Goal: Task Accomplishment & Management: Manage account settings

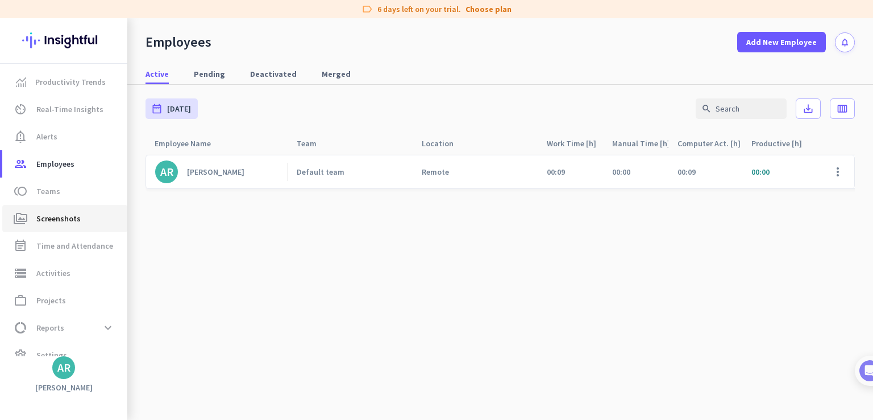
click at [71, 216] on span "Screenshots" at bounding box center [58, 219] width 44 height 14
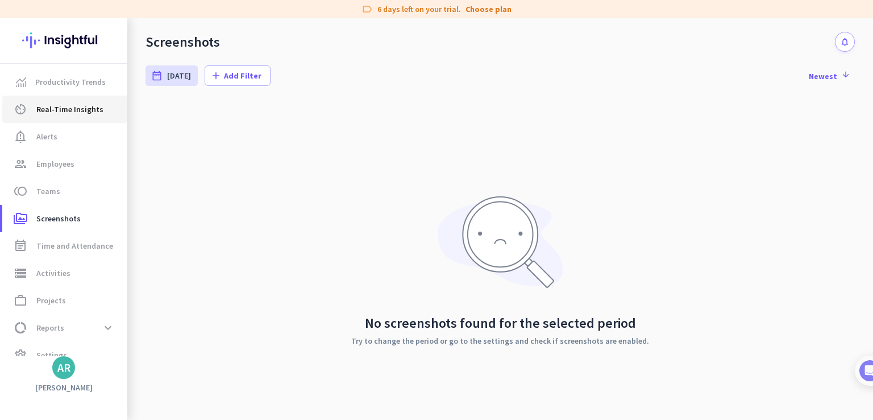
click at [66, 106] on span "Real-Time Insights" at bounding box center [69, 109] width 67 height 14
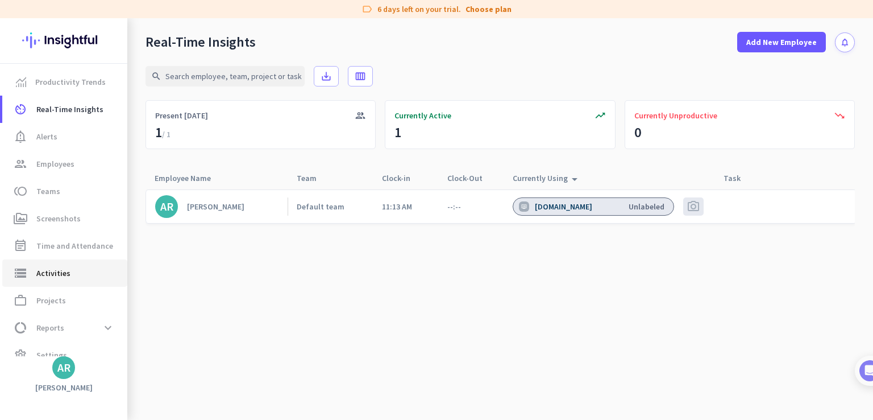
click at [64, 274] on span "Activities" at bounding box center [53, 273] width 34 height 14
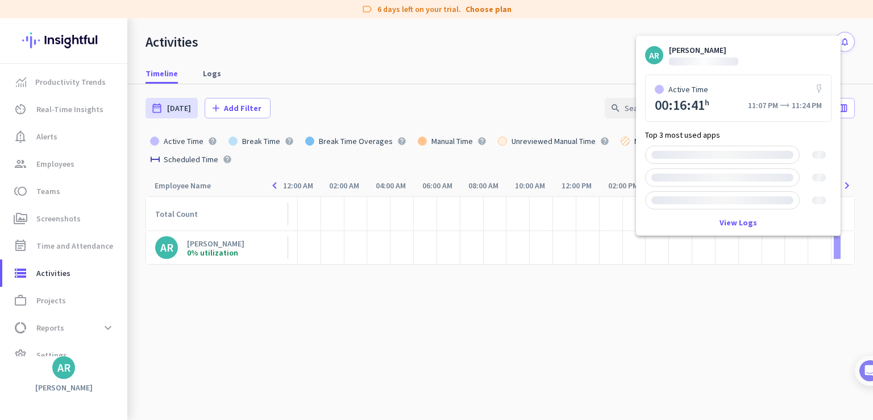
click at [836, 253] on div at bounding box center [837, 247] width 6 height 23
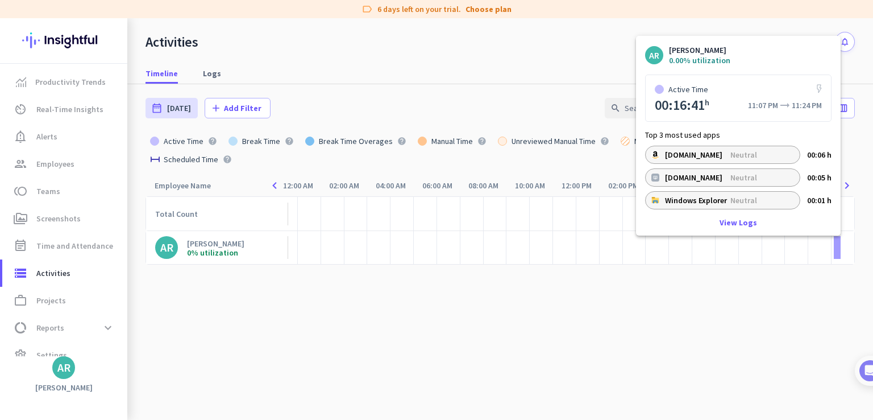
click at [838, 248] on div at bounding box center [837, 247] width 6 height 23
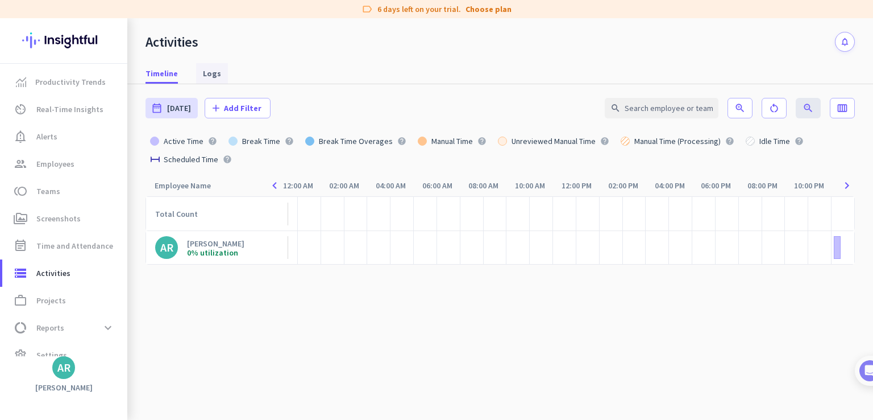
click at [206, 75] on span "Logs" at bounding box center [212, 73] width 18 height 11
type input "[DATE] - [DATE]"
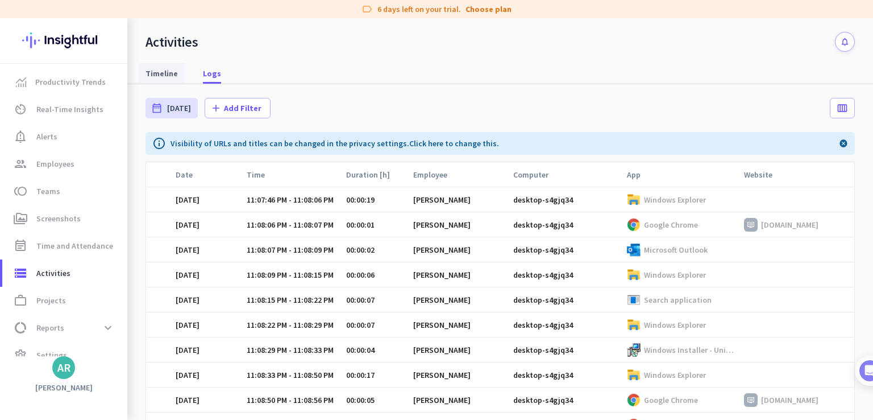
click at [165, 76] on span "Timeline" at bounding box center [162, 73] width 32 height 11
type input "[DATE]"
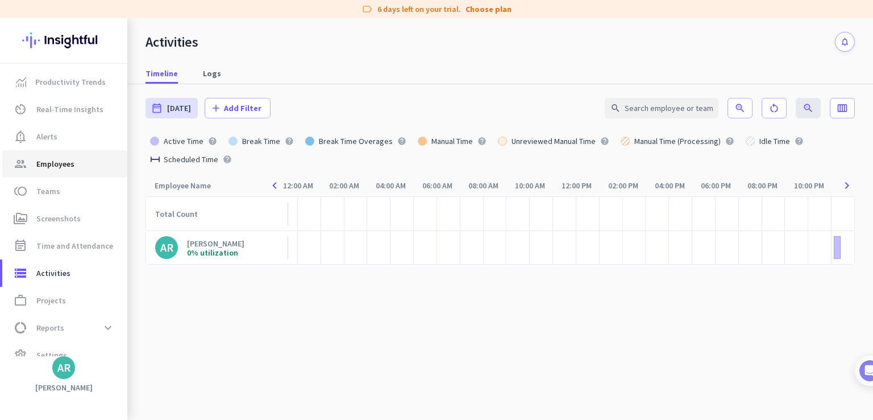
click at [55, 158] on span "Employees" at bounding box center [55, 164] width 38 height 14
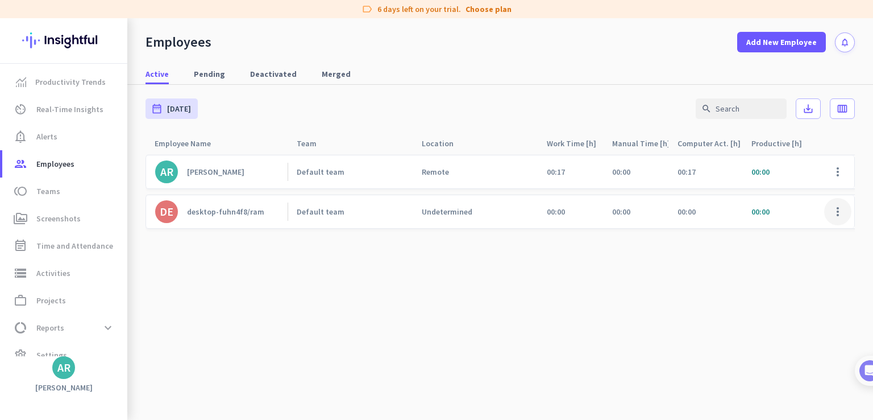
click at [838, 218] on span at bounding box center [838, 211] width 27 height 27
click at [790, 237] on span "Edit" at bounding box center [805, 235] width 75 height 11
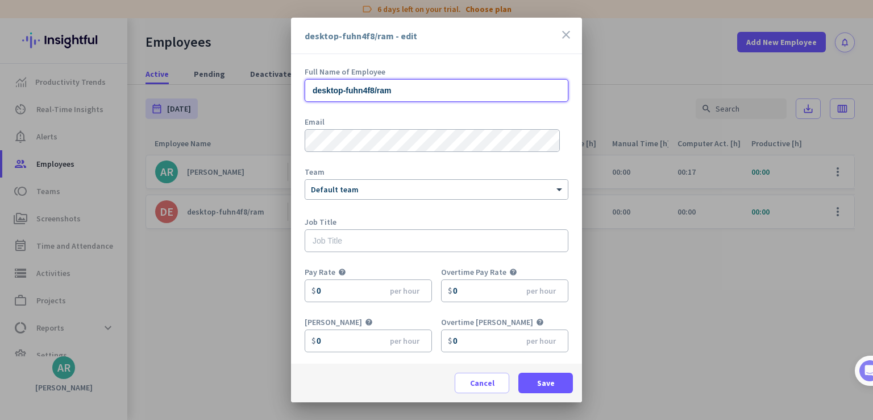
drag, startPoint x: 408, startPoint y: 85, endPoint x: 243, endPoint y: 89, distance: 164.4
click at [243, 89] on div "desktop-fuhn4f8/ram - edit close Full Name of Employee desktop-fuhn4f8/ram Emai…" at bounding box center [436, 210] width 873 height 420
type input "[PERSON_NAME]"
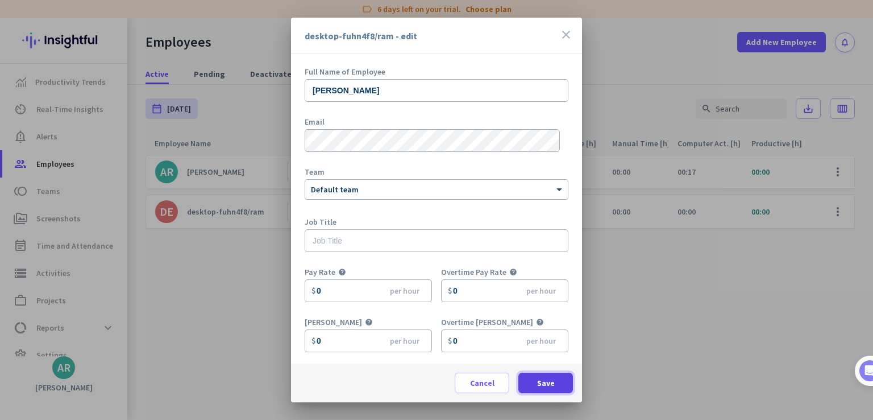
click at [548, 385] on span "Save" at bounding box center [546, 382] width 18 height 11
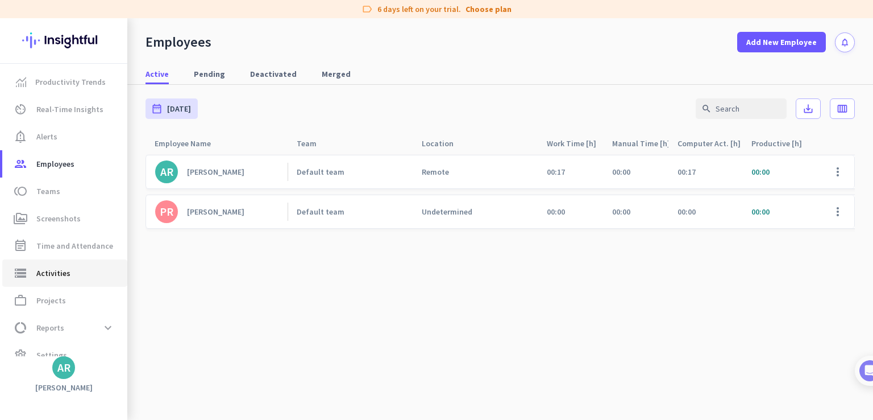
click at [67, 275] on span "Activities" at bounding box center [53, 273] width 34 height 14
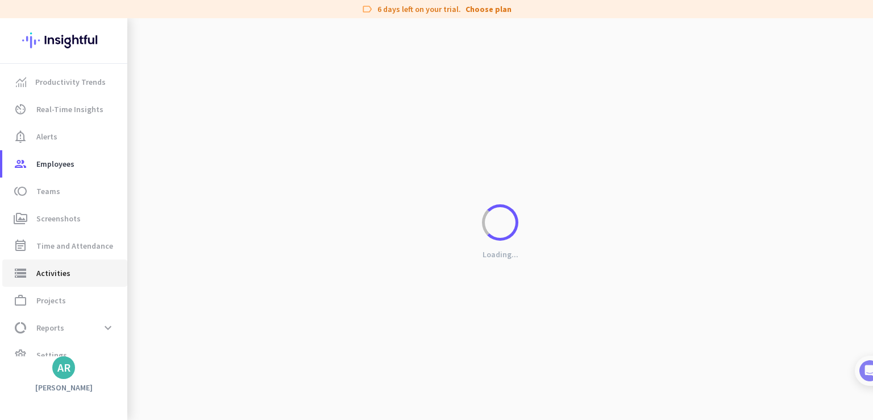
type input "[DATE]"
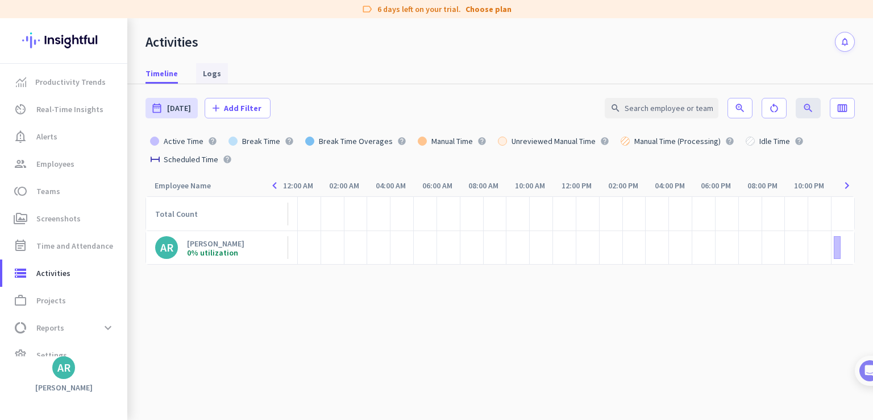
click at [214, 73] on span "Logs" at bounding box center [212, 73] width 18 height 11
type input "[DATE] - [DATE]"
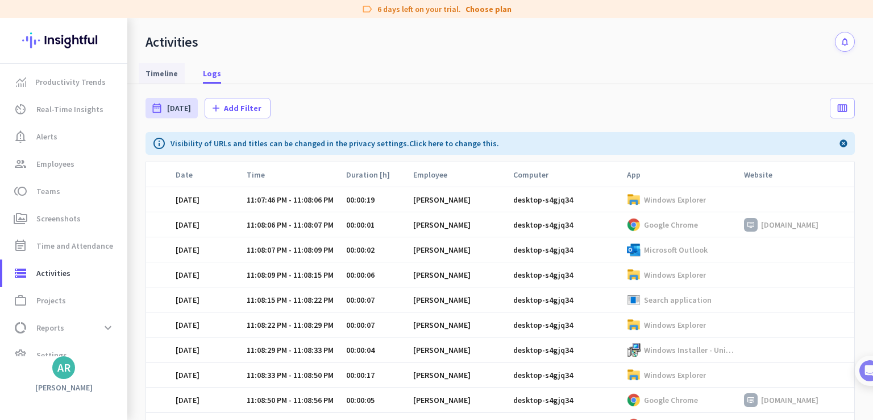
click at [167, 72] on span "Timeline" at bounding box center [162, 73] width 32 height 11
type input "[DATE]"
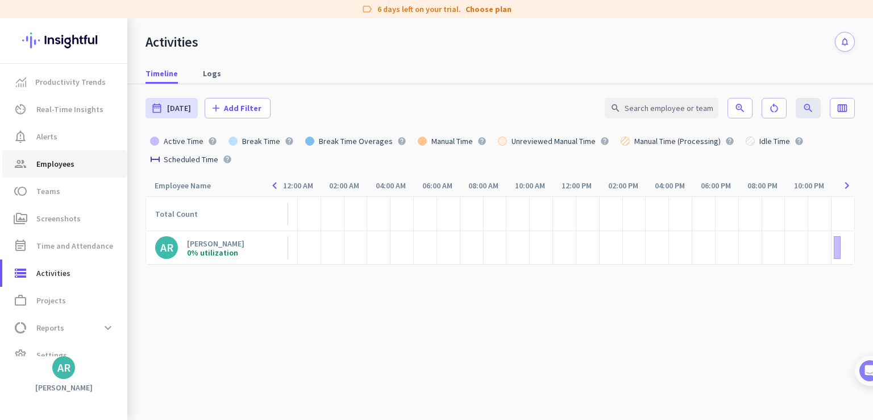
click at [63, 163] on span "Employees" at bounding box center [55, 164] width 38 height 14
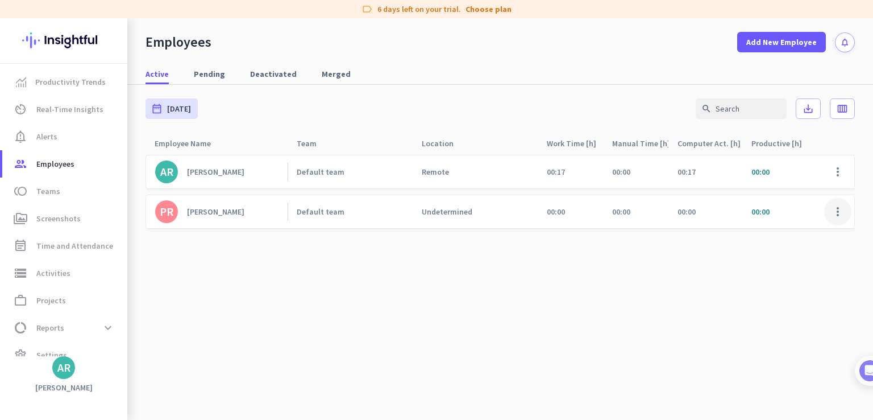
click at [839, 210] on span at bounding box center [838, 211] width 27 height 27
click at [805, 238] on span "Edit" at bounding box center [805, 235] width 75 height 11
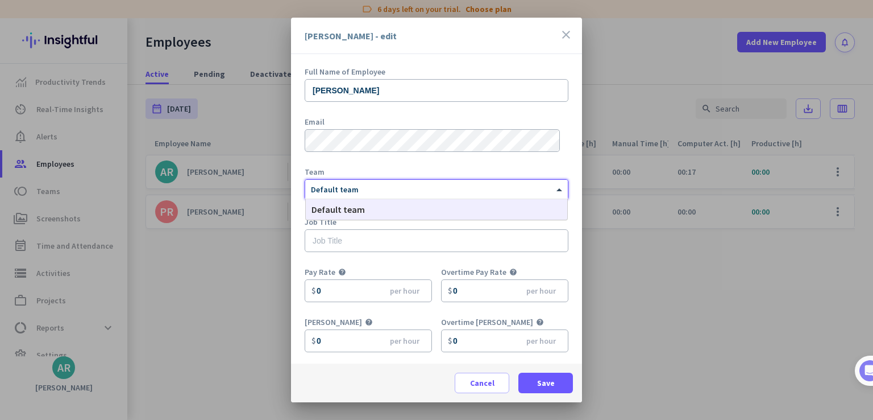
click at [404, 192] on div at bounding box center [436, 188] width 263 height 10
click at [400, 210] on div "Default team" at bounding box center [437, 209] width 262 height 20
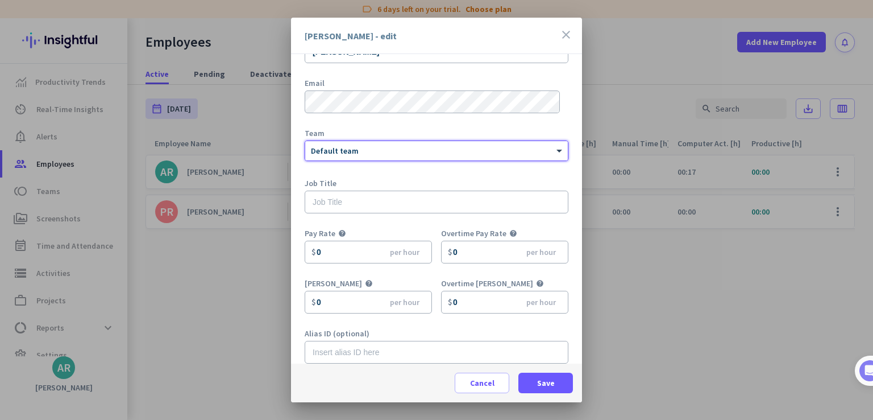
scroll to position [50, 0]
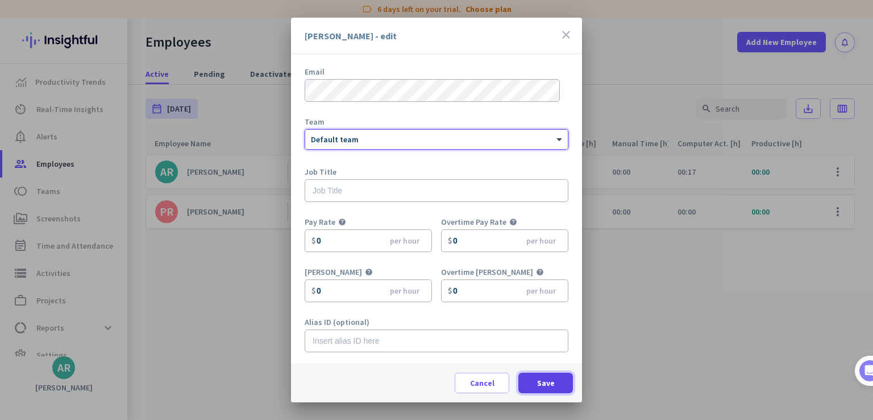
click at [544, 386] on span "Save" at bounding box center [546, 382] width 18 height 11
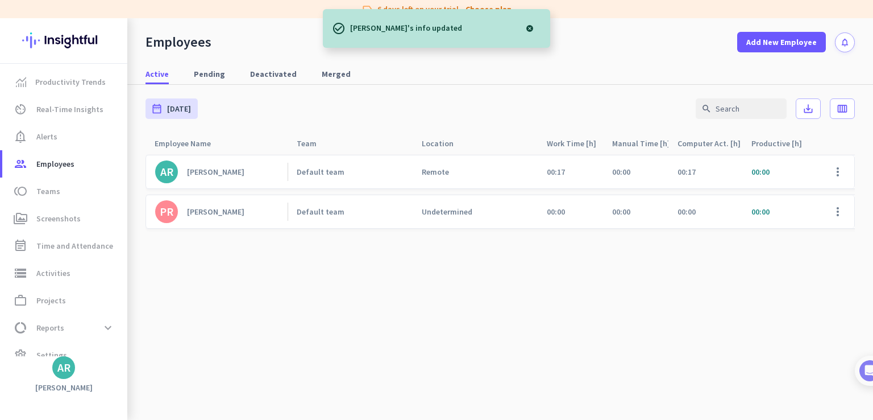
click at [197, 211] on div "[PERSON_NAME]" at bounding box center [215, 211] width 57 height 10
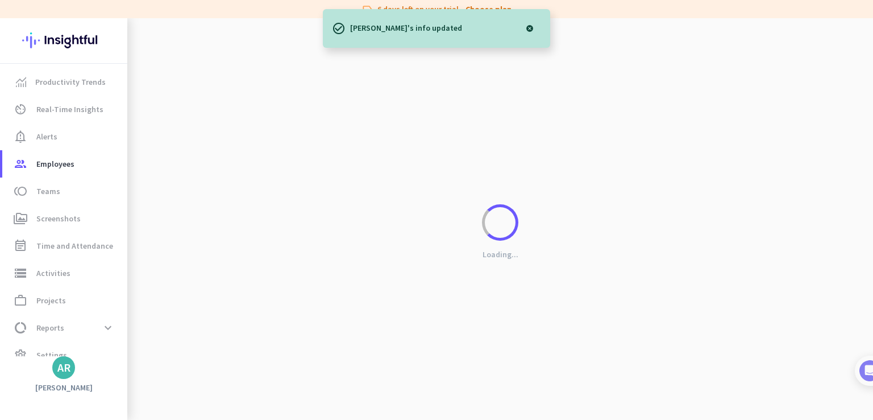
click at [197, 211] on div "Loading..." at bounding box center [500, 228] width 746 height 420
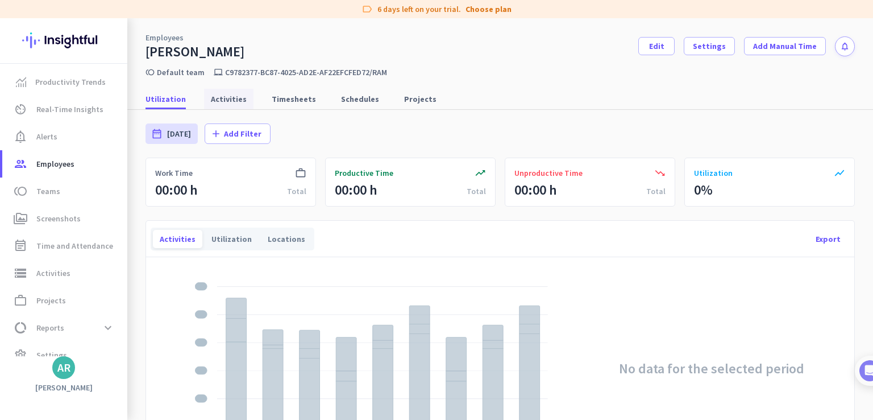
click at [223, 105] on span "Activities" at bounding box center [229, 99] width 36 height 20
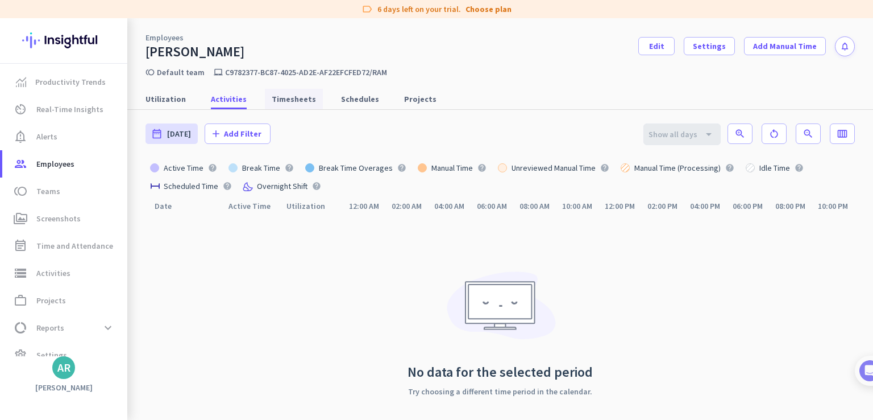
click at [289, 100] on span "Timesheets" at bounding box center [294, 98] width 44 height 11
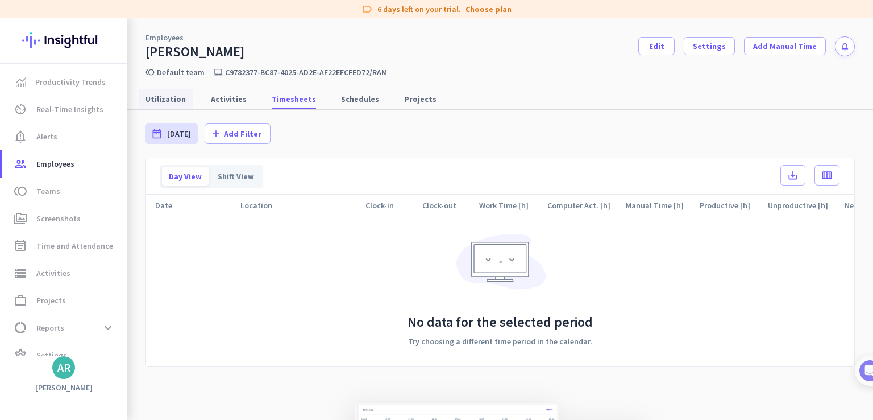
click at [168, 98] on span "Utilization" at bounding box center [166, 98] width 40 height 11
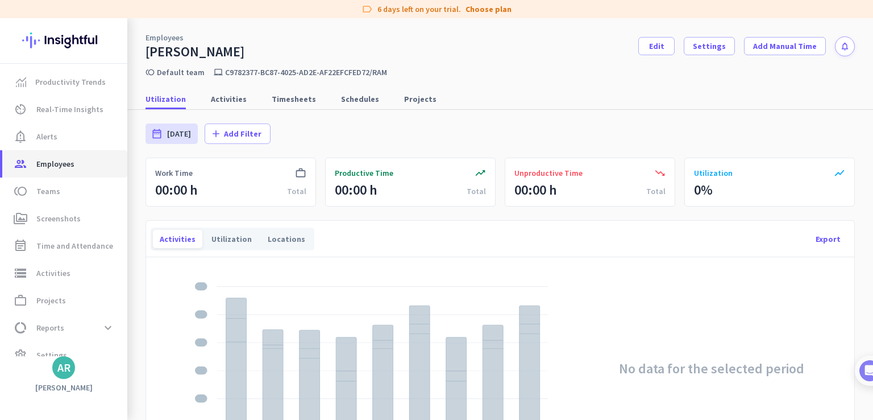
click at [58, 169] on span "Employees" at bounding box center [55, 164] width 38 height 14
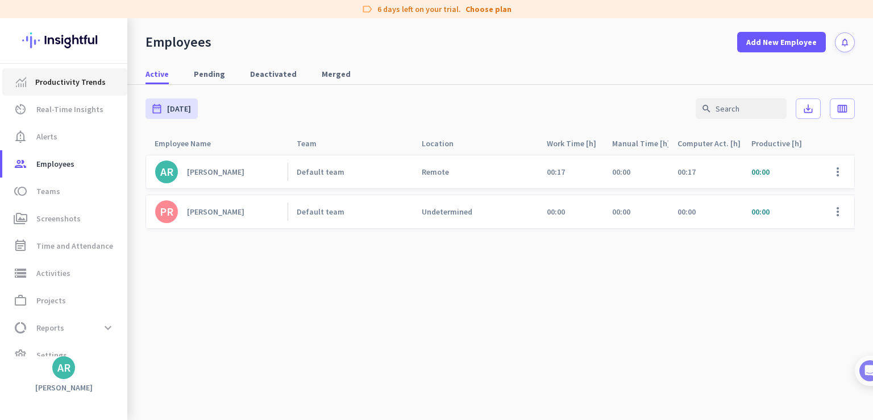
click at [51, 84] on span "Productivity Trends" at bounding box center [70, 82] width 71 height 14
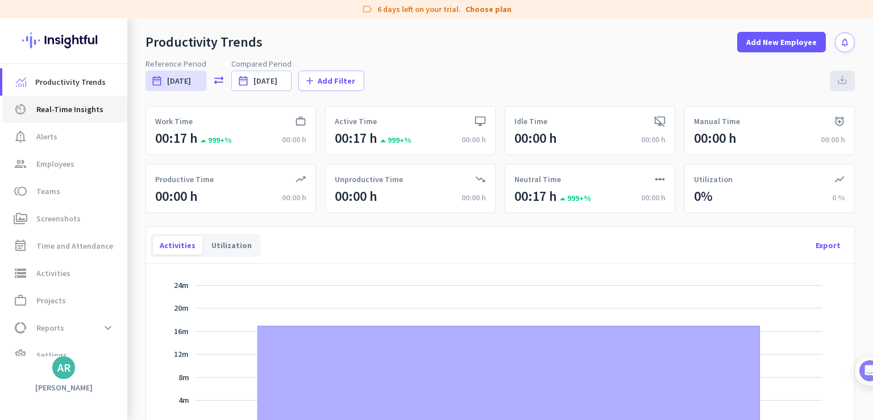
click at [60, 103] on span "Real-Time Insights" at bounding box center [69, 109] width 67 height 14
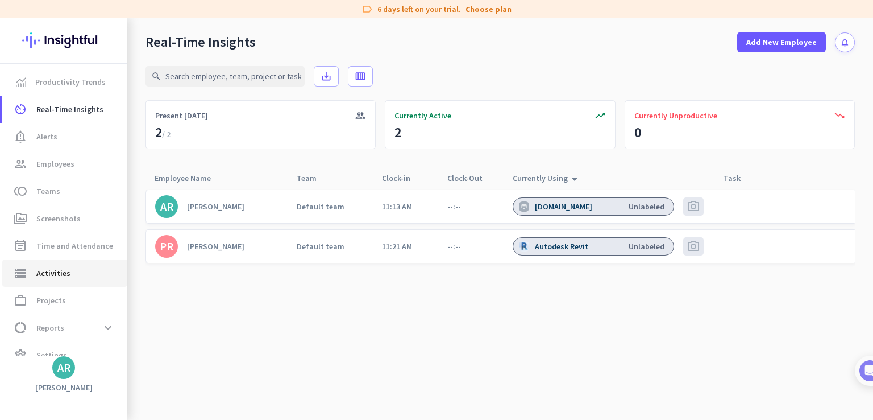
click at [70, 271] on span "storage Activities" at bounding box center [64, 273] width 107 height 14
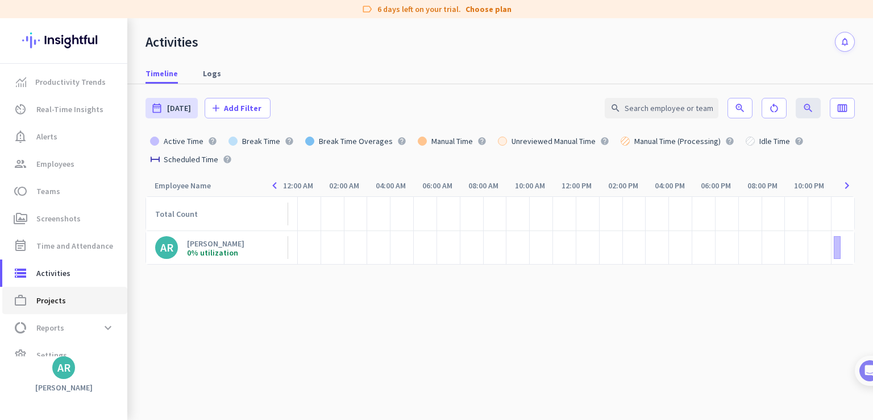
click at [39, 299] on span "Projects" at bounding box center [51, 300] width 30 height 14
type input "[DATE] - [DATE]"
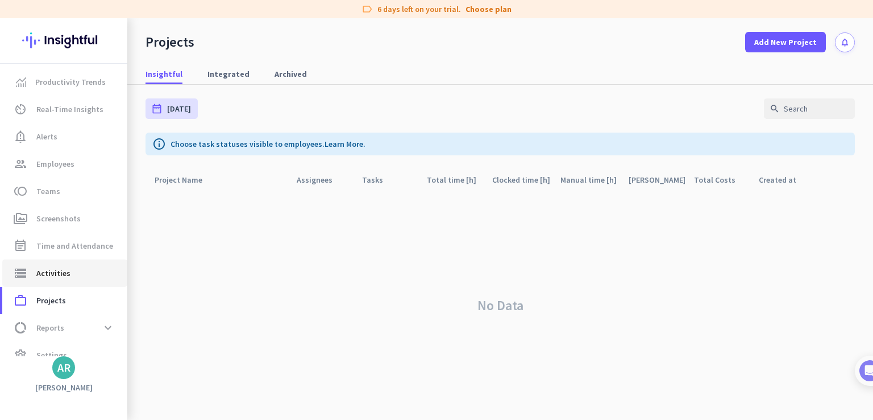
click at [60, 271] on span "Activities" at bounding box center [53, 273] width 34 height 14
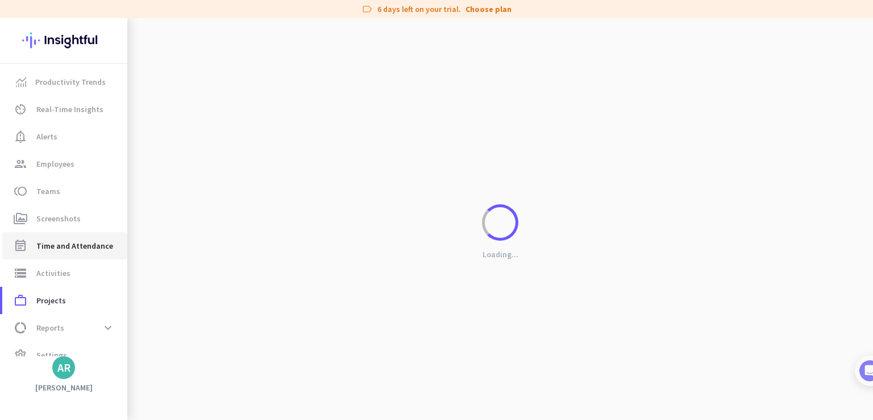
click at [66, 244] on span "Time and Attendance" at bounding box center [74, 246] width 77 height 14
type input "[DATE] - [DATE]"
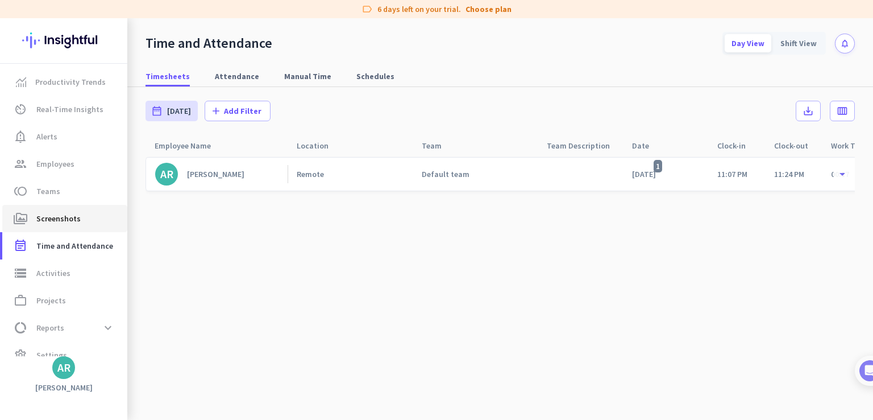
click at [68, 218] on span "Screenshots" at bounding box center [58, 219] width 44 height 14
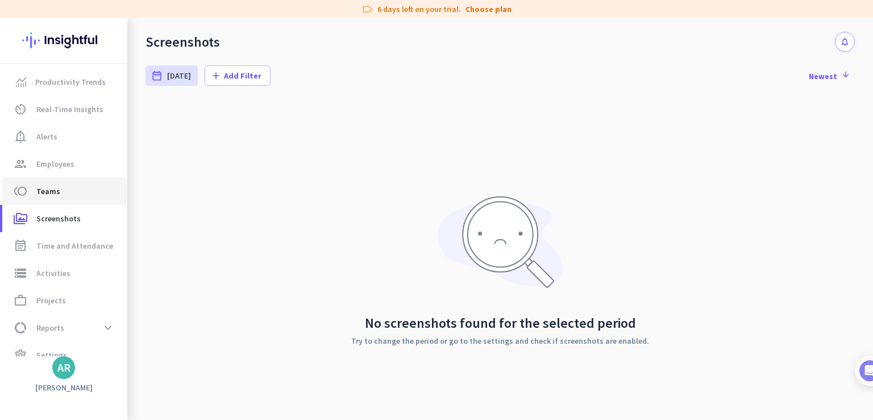
click at [51, 191] on span "Teams" at bounding box center [48, 191] width 24 height 14
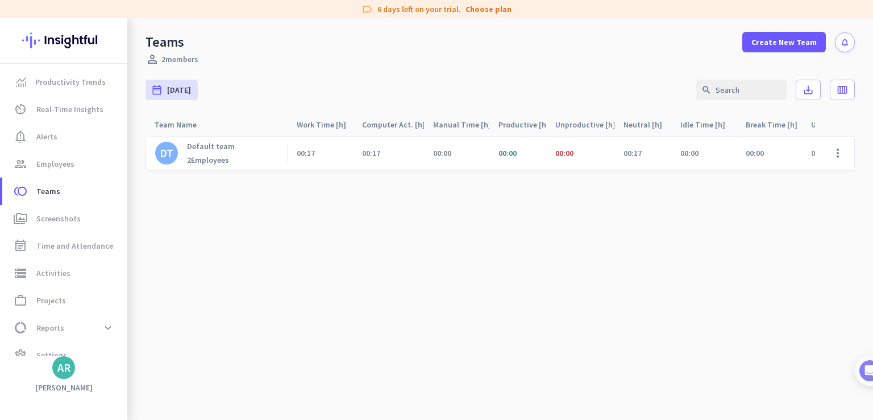
click at [209, 158] on div "2 Employees" at bounding box center [211, 160] width 48 height 10
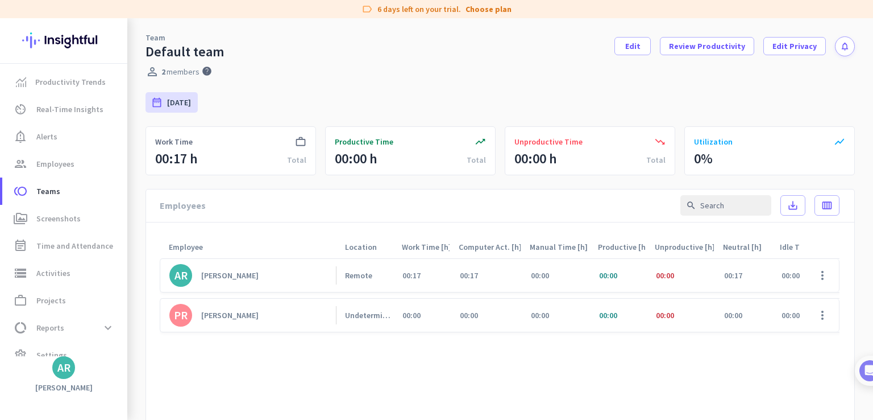
click at [210, 315] on div "[PERSON_NAME]" at bounding box center [229, 315] width 57 height 10
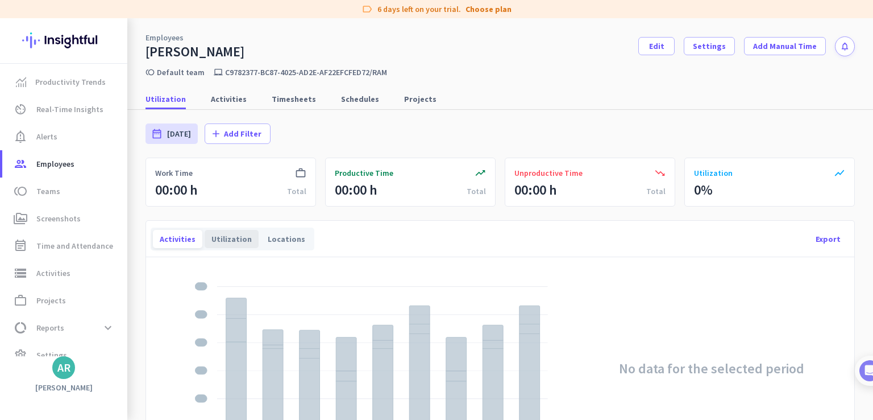
click at [235, 234] on div "Utilization" at bounding box center [232, 239] width 54 height 18
click at [272, 238] on div "Locations" at bounding box center [286, 239] width 51 height 18
click at [223, 101] on span "Activities" at bounding box center [229, 98] width 36 height 11
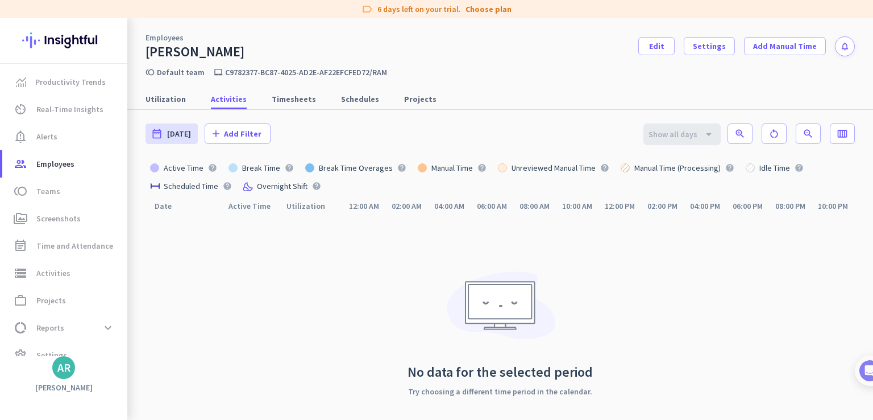
click at [243, 206] on div "Active Time" at bounding box center [248, 206] width 58 height 22
click at [56, 112] on span "Real-Time Insights" at bounding box center [69, 109] width 67 height 14
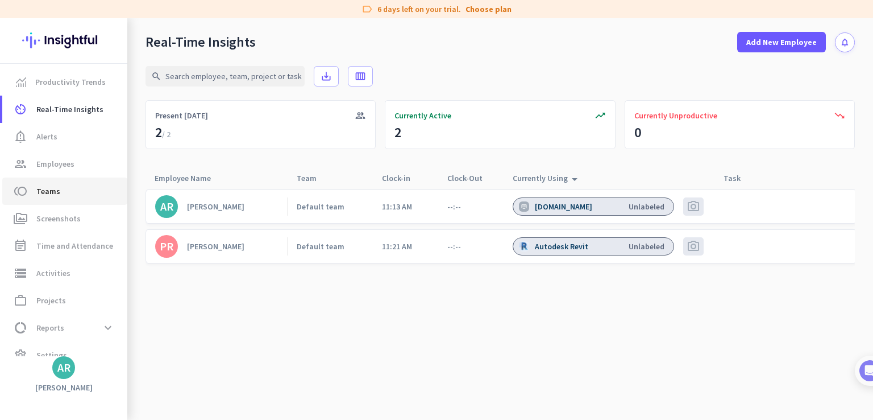
click at [51, 192] on span "Teams" at bounding box center [48, 191] width 24 height 14
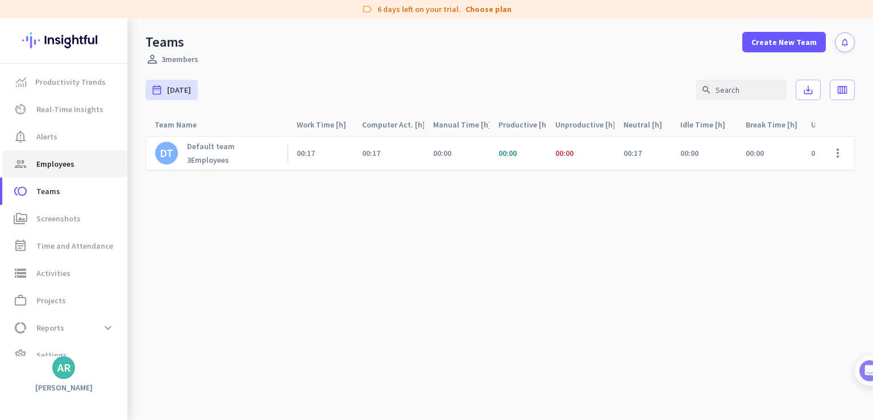
click at [61, 166] on span "Employees" at bounding box center [55, 164] width 38 height 14
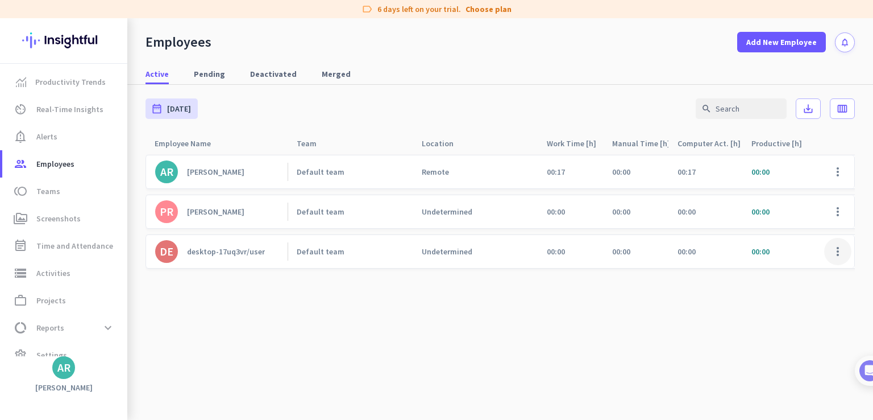
click at [834, 253] on span at bounding box center [838, 251] width 27 height 27
click at [813, 271] on span "Edit" at bounding box center [805, 275] width 75 height 11
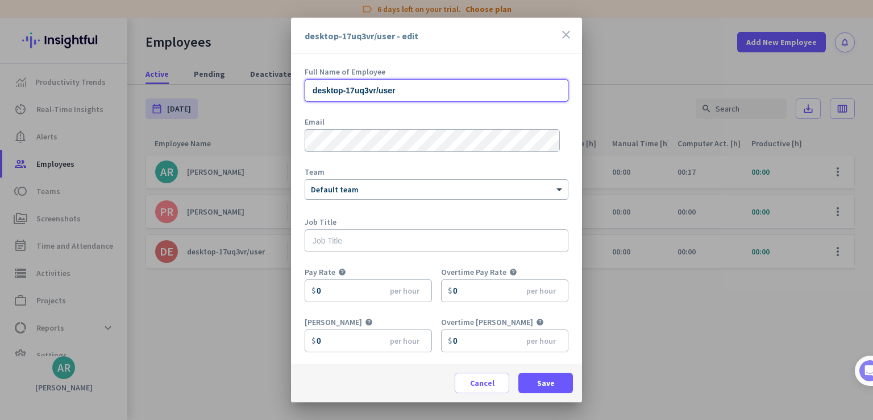
drag, startPoint x: 465, startPoint y: 94, endPoint x: 237, endPoint y: 92, distance: 228.0
click at [237, 92] on div "desktop-17uq3vr/user - edit close Full Name of Employee desktop-17uq3vr/user Em…" at bounding box center [436, 210] width 873 height 420
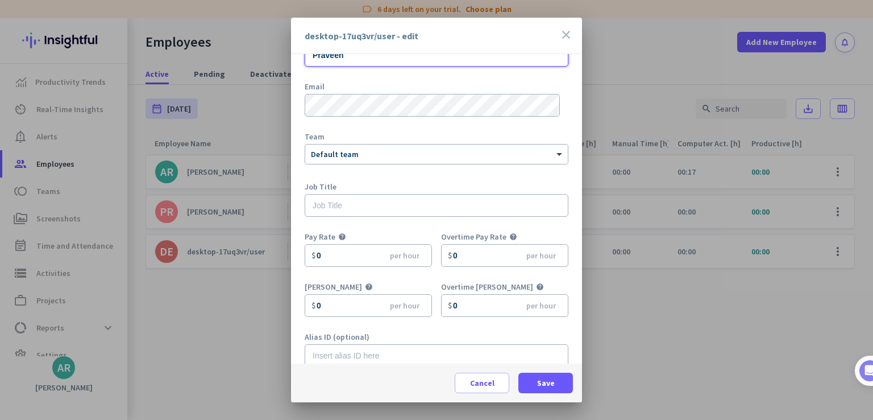
scroll to position [50, 0]
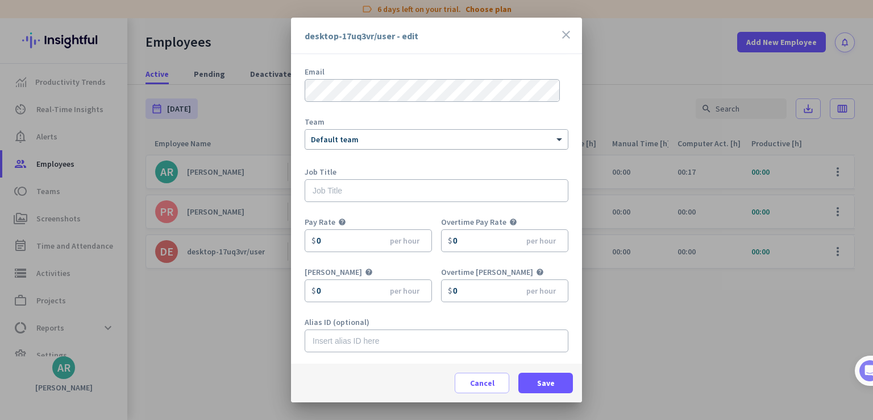
type input "Praveen"
click at [467, 137] on div at bounding box center [436, 137] width 263 height 10
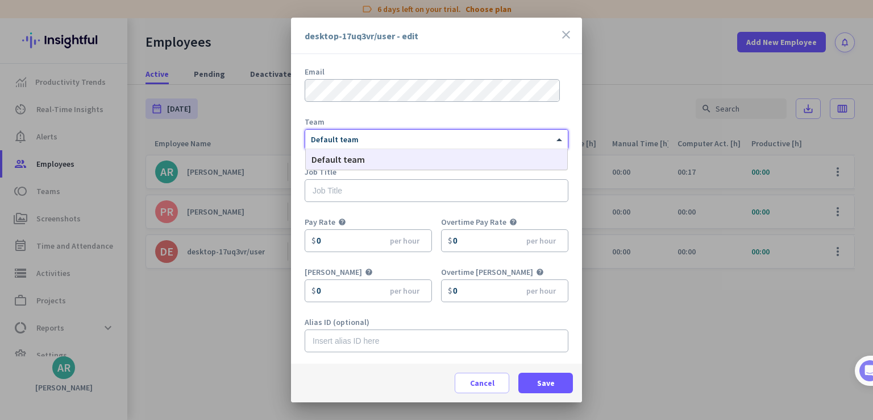
click at [467, 137] on div at bounding box center [436, 137] width 263 height 10
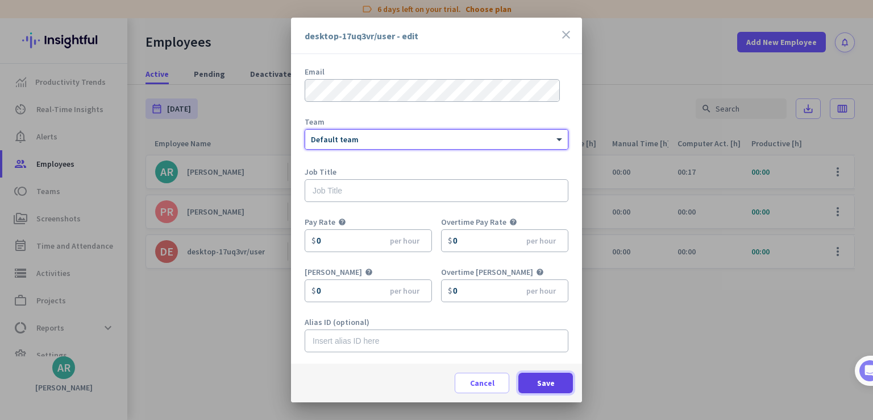
click at [538, 378] on span "Save" at bounding box center [546, 382] width 18 height 11
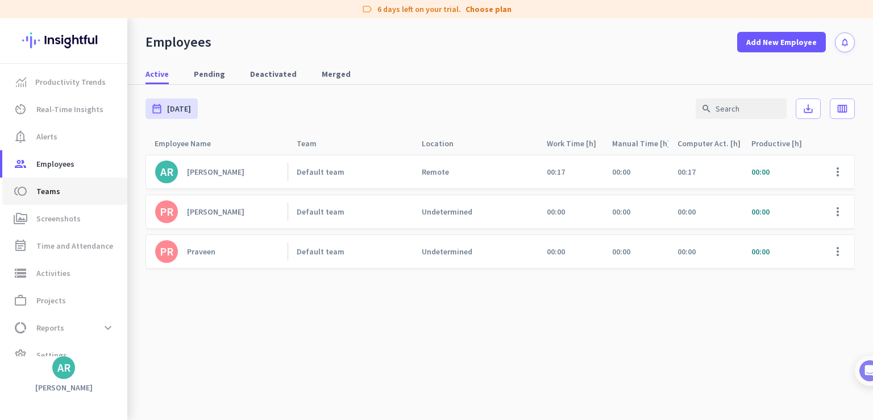
click at [45, 192] on span "Teams" at bounding box center [48, 191] width 24 height 14
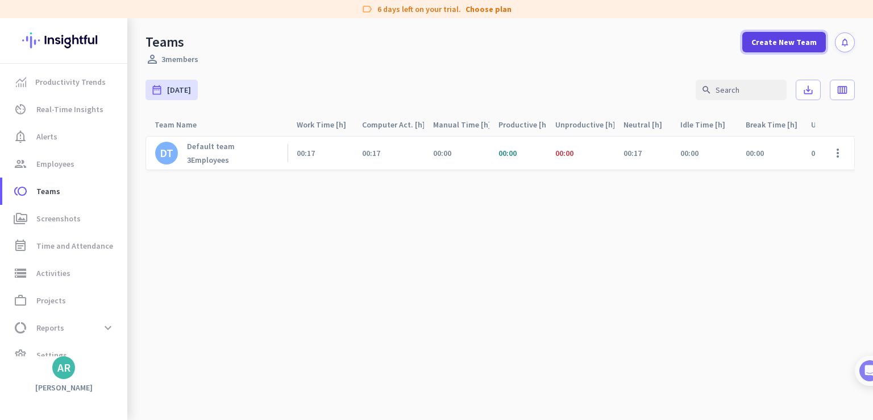
click at [784, 42] on span "Create New Team" at bounding box center [784, 41] width 65 height 11
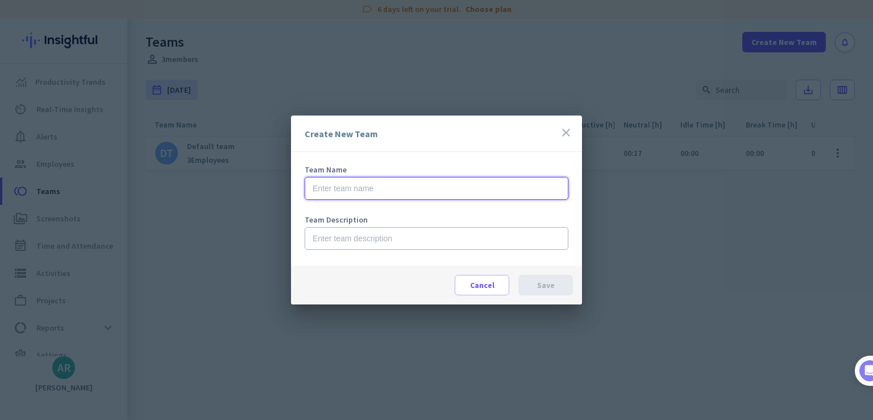
click at [404, 190] on input "text" at bounding box center [437, 188] width 264 height 23
type input "Technical"
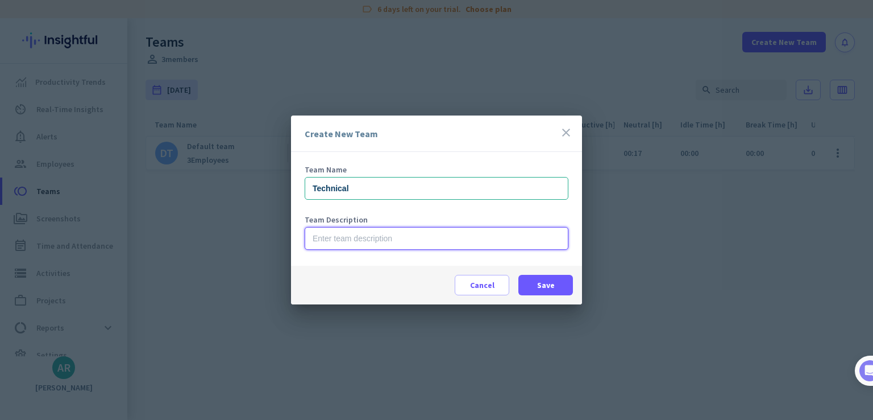
click at [350, 238] on input "text" at bounding box center [437, 238] width 264 height 23
type input "Modulars"
drag, startPoint x: 388, startPoint y: 243, endPoint x: 281, endPoint y: 234, distance: 107.2
click at [281, 234] on div "Create New Team close Team Name Technical Team Description Modulars Cancel Save" at bounding box center [436, 210] width 873 height 420
type input "BIM"
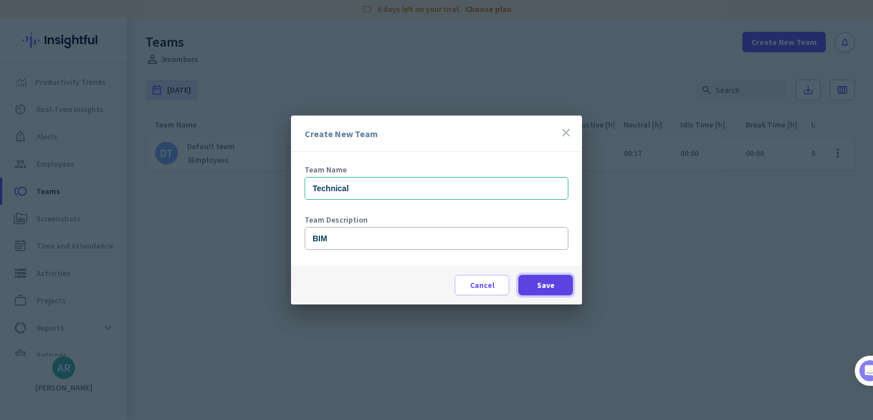
click at [558, 287] on span at bounding box center [546, 284] width 55 height 27
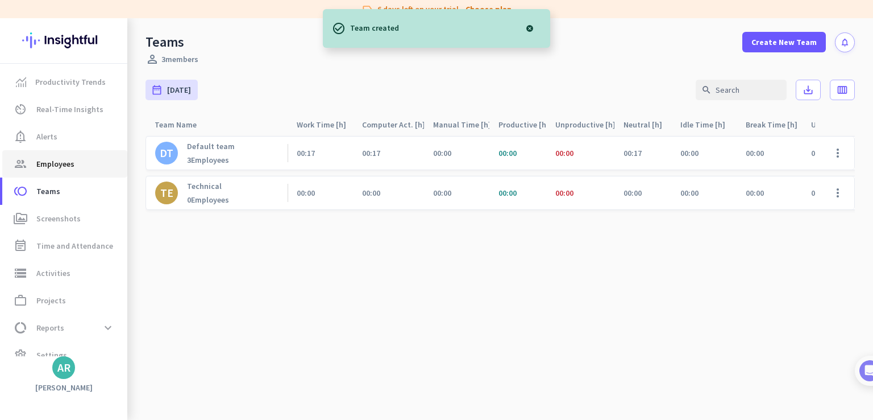
click at [52, 167] on span "Employees" at bounding box center [55, 164] width 38 height 14
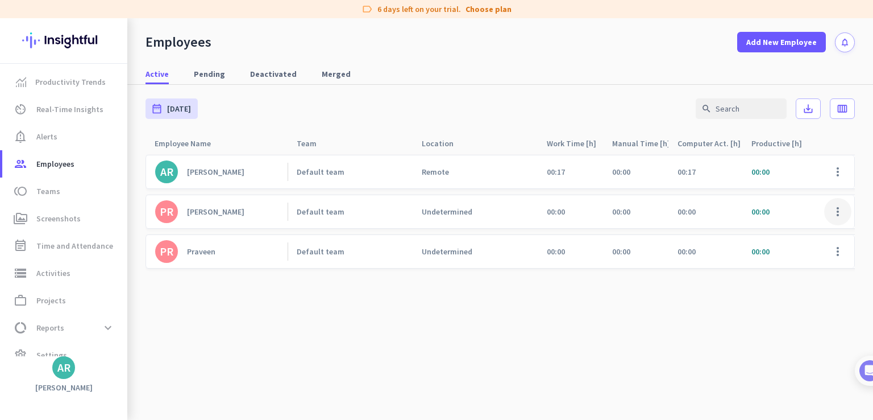
click at [835, 212] on span at bounding box center [838, 211] width 27 height 27
click at [796, 235] on span "Edit" at bounding box center [805, 235] width 75 height 11
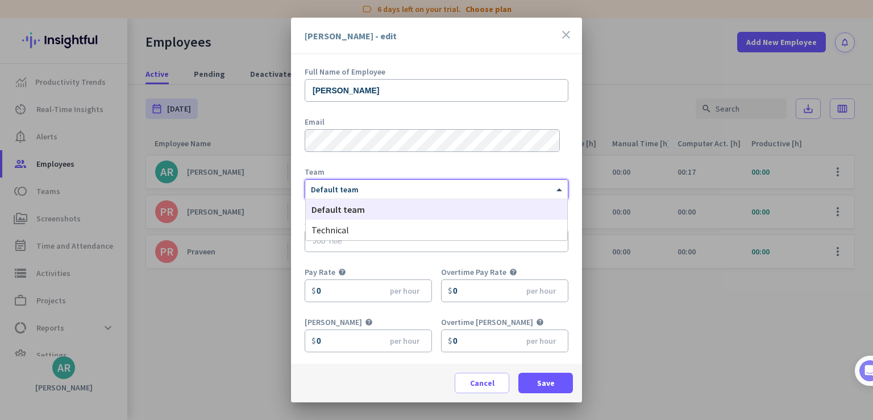
click at [408, 185] on div at bounding box center [436, 188] width 263 height 10
click at [381, 228] on div "Technical" at bounding box center [437, 229] width 262 height 20
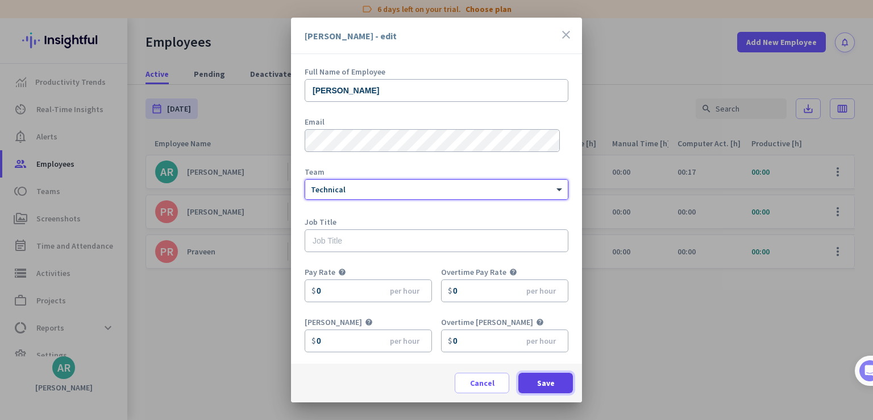
click at [546, 382] on span "Save" at bounding box center [546, 382] width 18 height 11
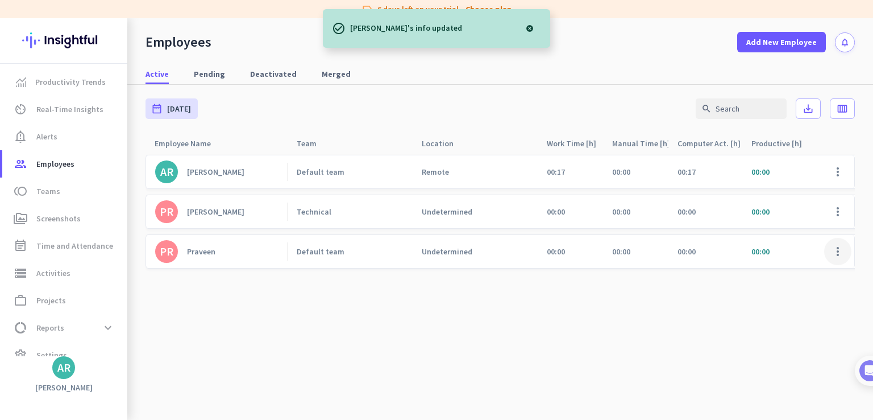
click at [839, 253] on span at bounding box center [838, 251] width 27 height 27
click at [788, 276] on span "Edit" at bounding box center [805, 275] width 75 height 11
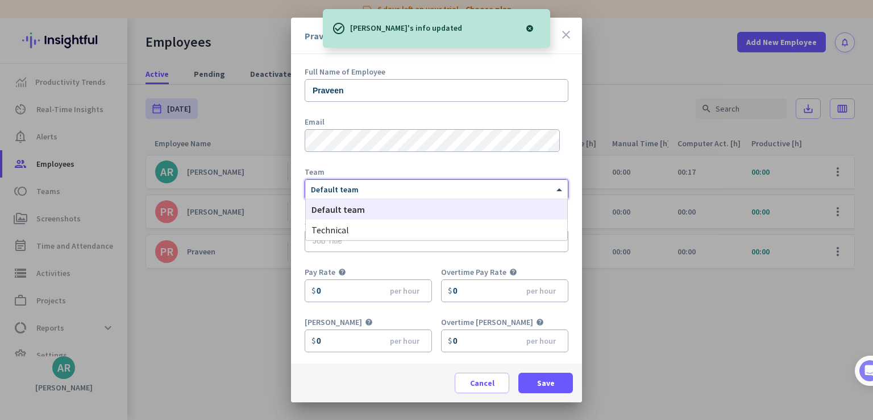
click at [386, 188] on div at bounding box center [436, 188] width 263 height 10
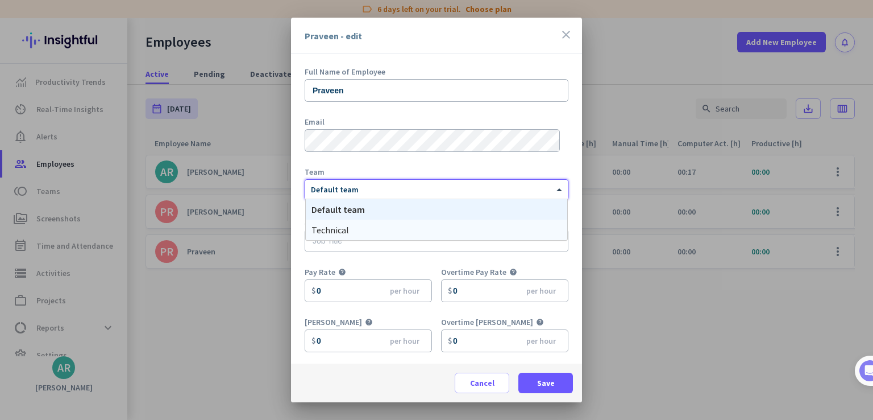
click at [372, 229] on div "Technical" at bounding box center [437, 229] width 262 height 20
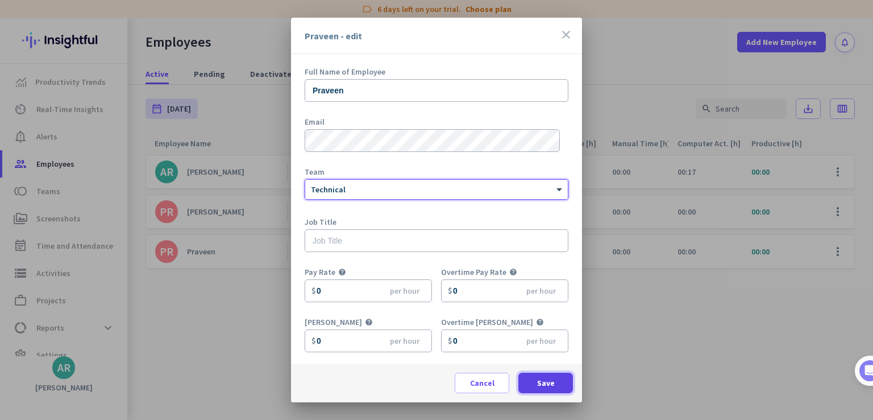
click at [549, 383] on span "Save" at bounding box center [546, 382] width 18 height 11
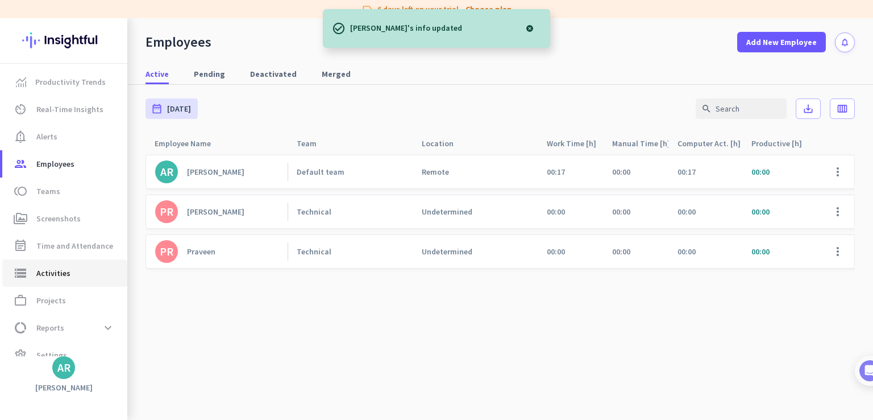
click at [48, 280] on link "storage Activities" at bounding box center [64, 272] width 125 height 27
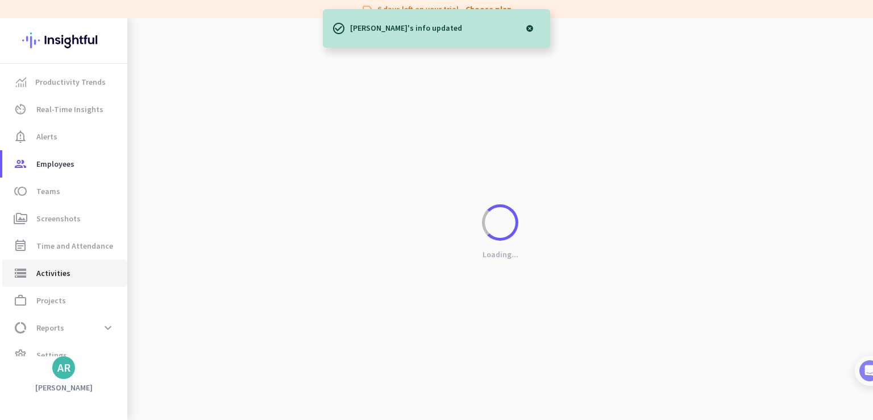
type input "[DATE]"
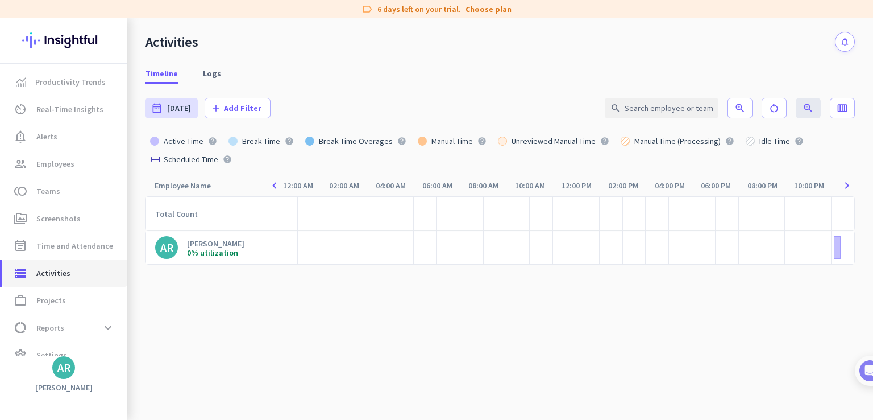
click at [68, 273] on span "Activities" at bounding box center [53, 273] width 34 height 14
click at [244, 107] on span "Add Filter" at bounding box center [243, 107] width 38 height 11
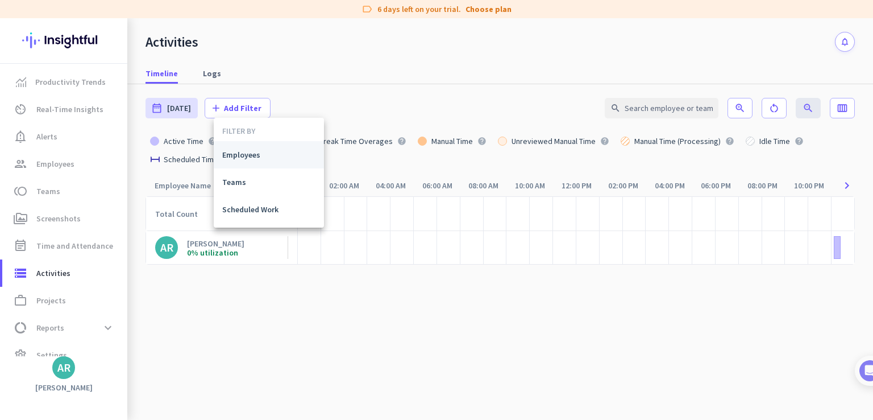
click at [247, 154] on span "Employees" at bounding box center [268, 154] width 93 height 11
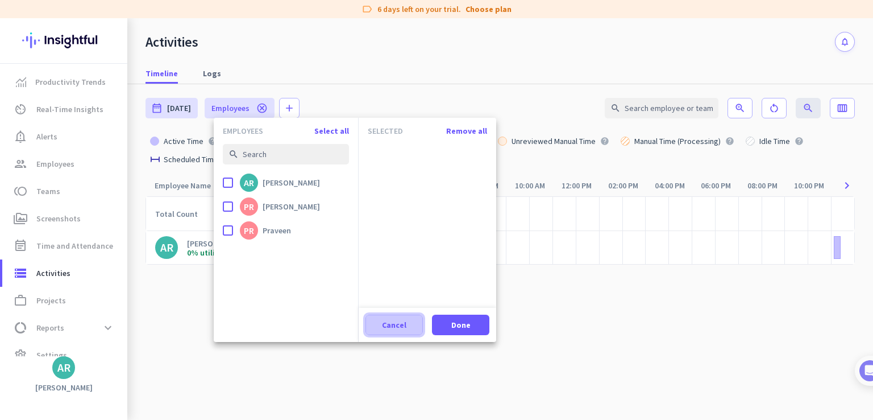
click at [403, 322] on span "Cancel" at bounding box center [394, 324] width 24 height 11
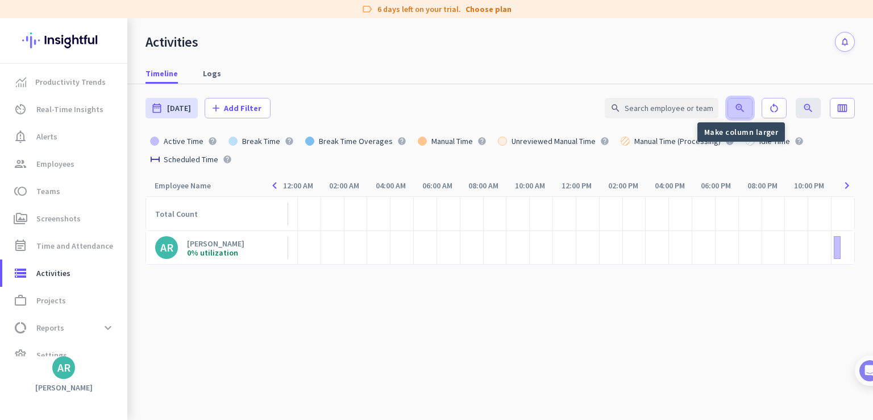
click at [738, 109] on icon "zoom_in" at bounding box center [740, 107] width 11 height 11
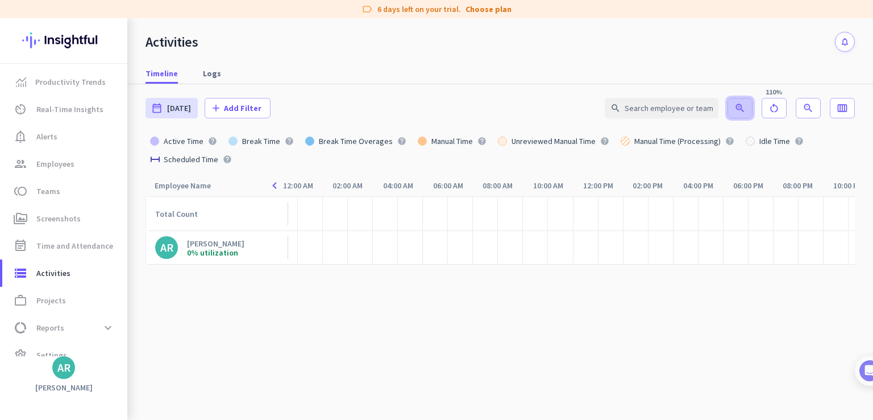
scroll to position [0, 43]
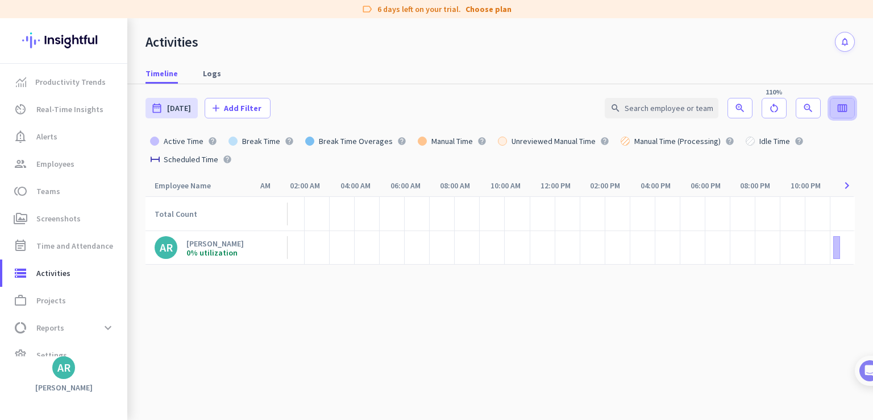
click at [839, 107] on icon "calendar_view_week" at bounding box center [842, 107] width 11 height 11
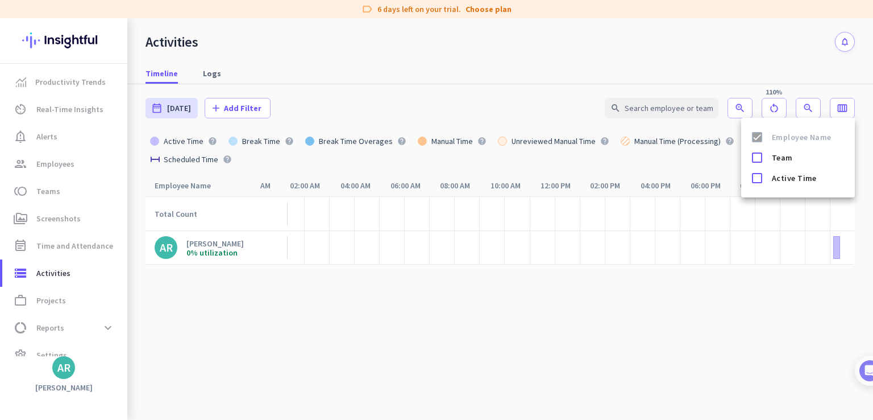
click at [839, 107] on div at bounding box center [436, 210] width 873 height 420
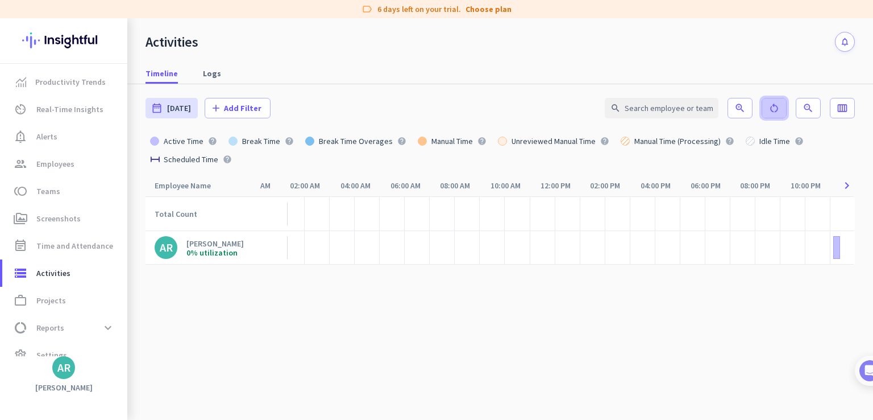
click at [774, 107] on icon "restart_alt" at bounding box center [774, 107] width 11 height 11
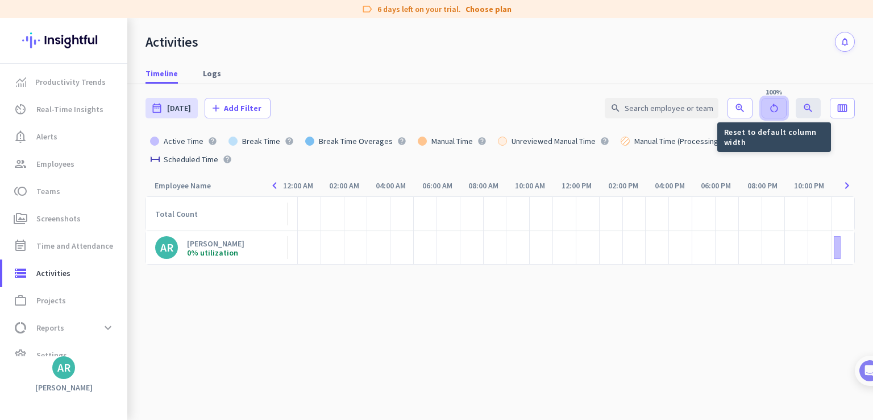
click at [774, 107] on icon "restart_alt" at bounding box center [774, 107] width 11 height 11
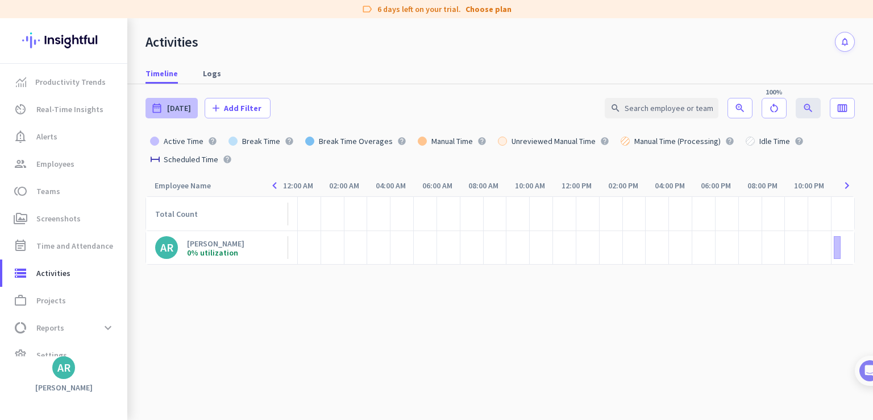
click at [180, 109] on span "[DATE]" at bounding box center [179, 107] width 24 height 11
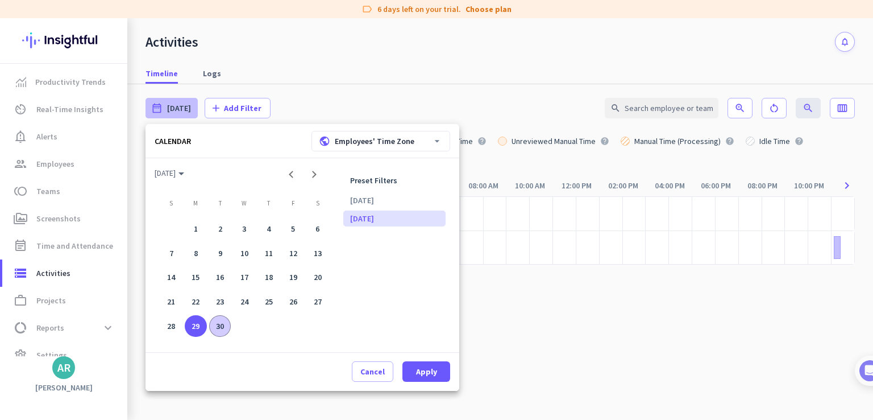
click at [214, 324] on div "30" at bounding box center [220, 326] width 22 height 22
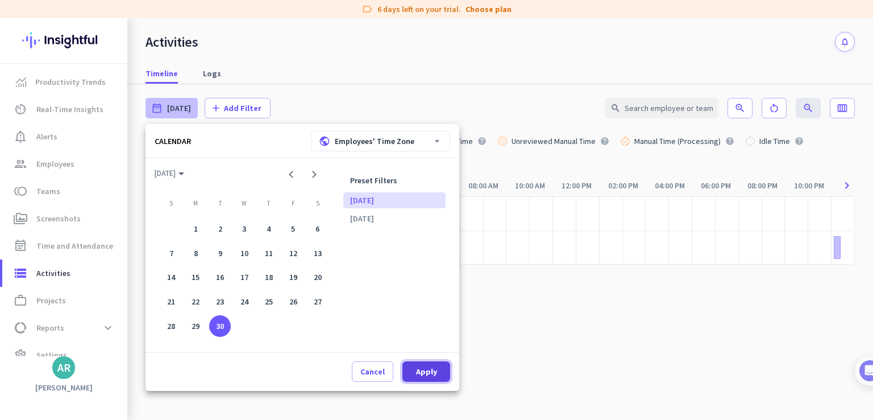
click at [434, 372] on span "Apply" at bounding box center [426, 371] width 21 height 11
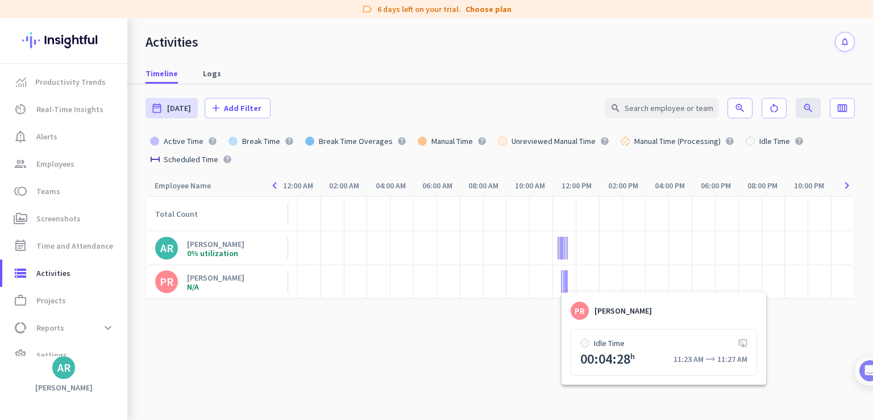
click at [562, 283] on div at bounding box center [563, 281] width 2 height 23
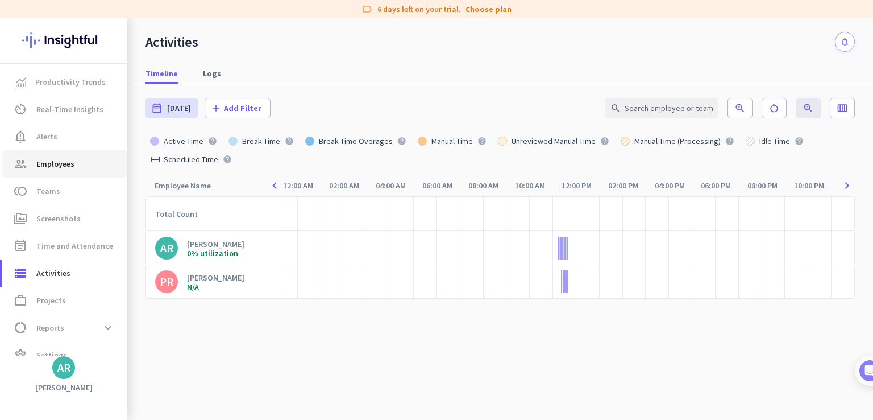
click at [57, 166] on span "Employees" at bounding box center [55, 164] width 38 height 14
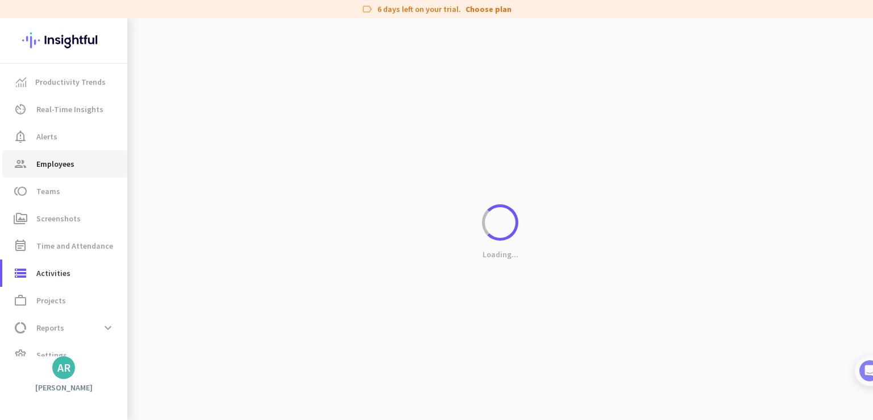
type input "[DATE] - [DATE]"
